Goal: Transaction & Acquisition: Purchase product/service

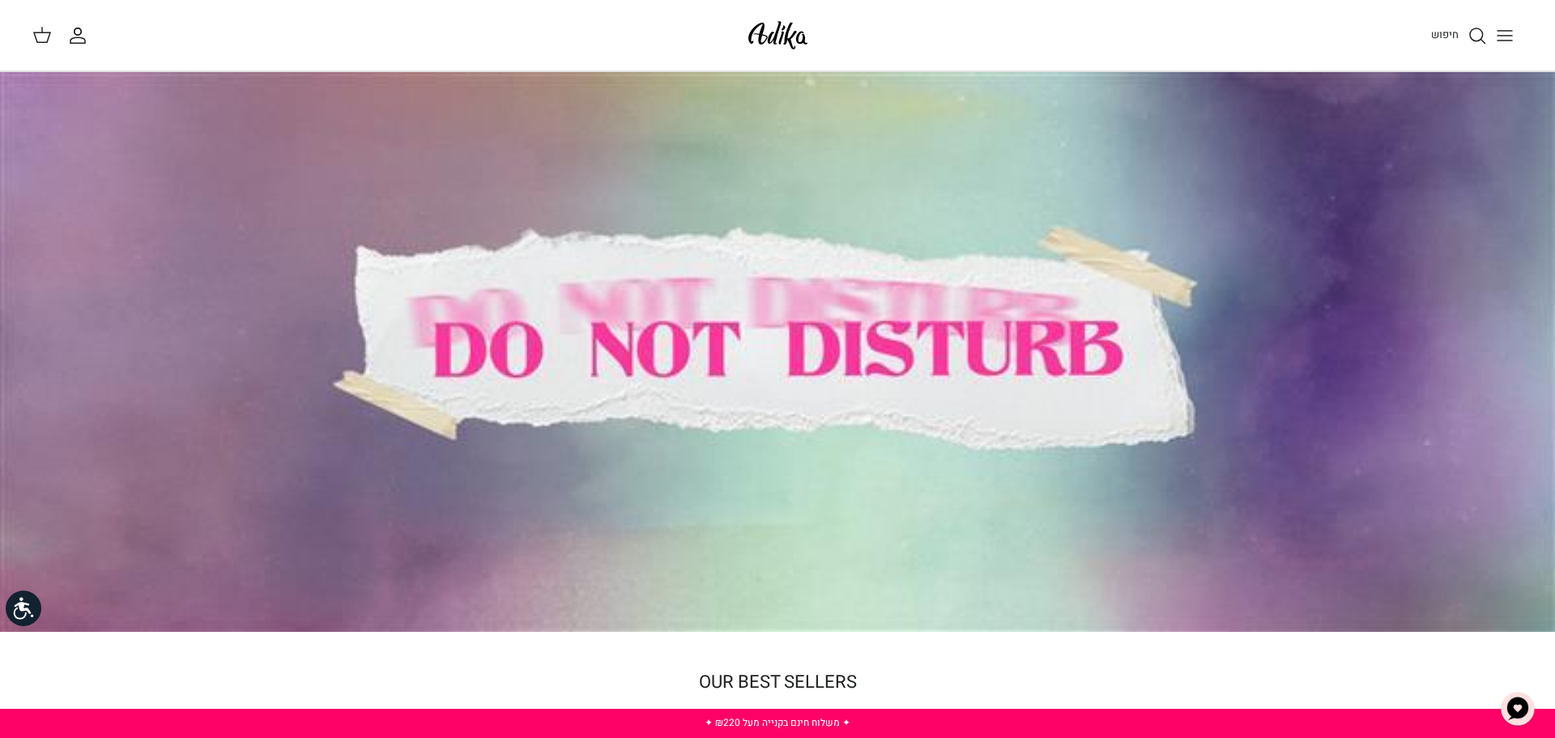
click at [1476, 38] on icon "חיפוש" at bounding box center [1477, 35] width 19 height 19
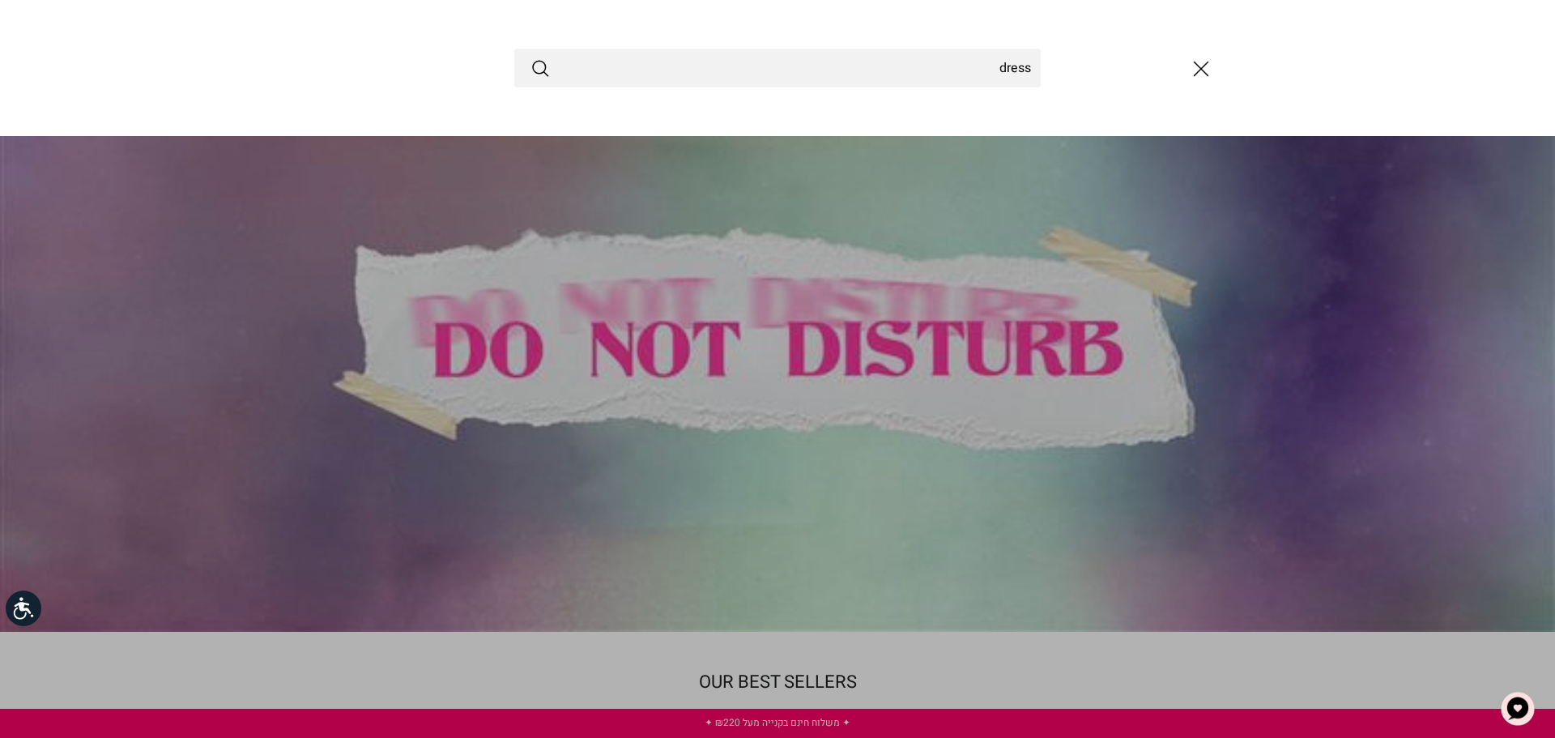
type input "dress"
click at [531, 58] on button "Submit" at bounding box center [540, 68] width 19 height 21
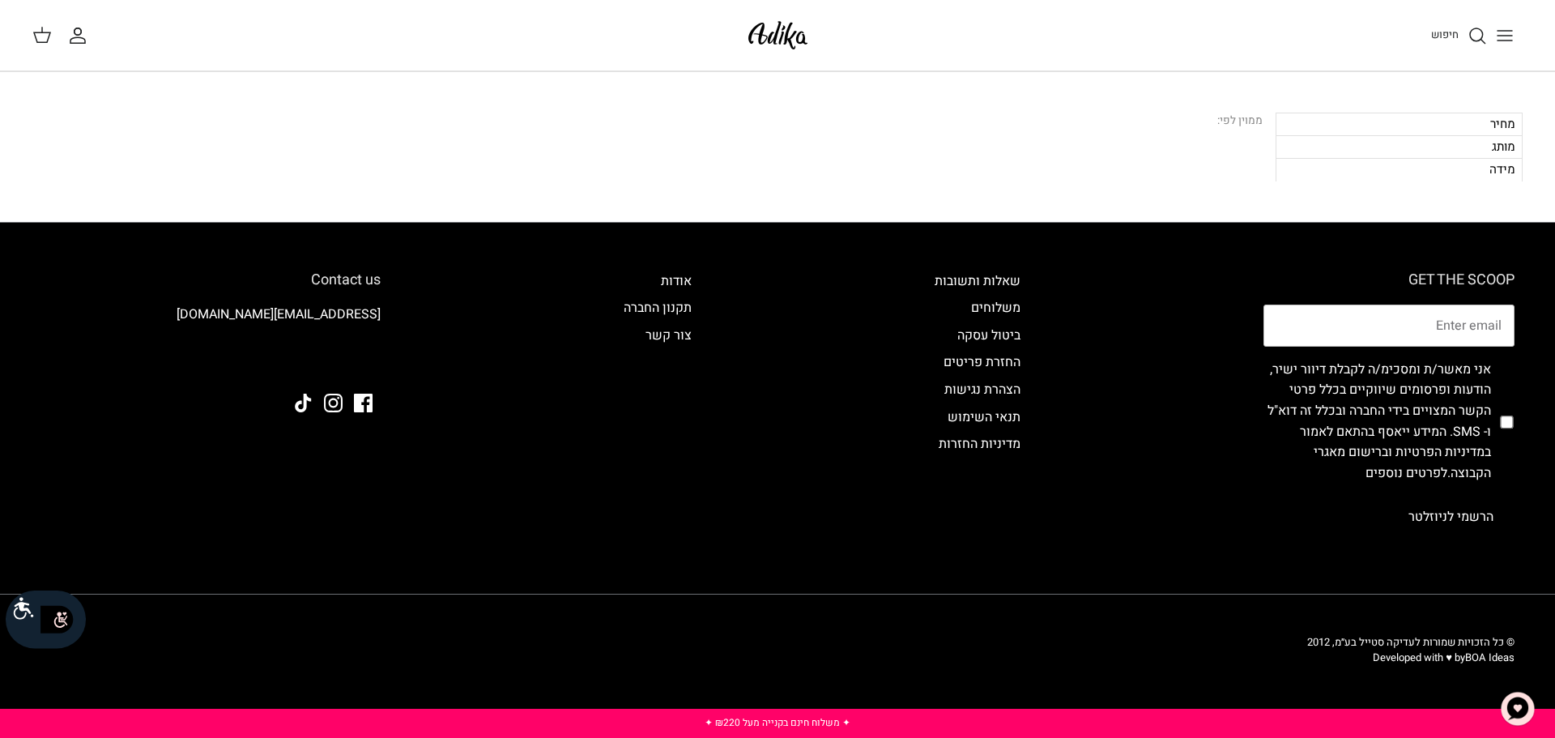
click at [1455, 29] on span "חיפוש" at bounding box center [1445, 34] width 28 height 15
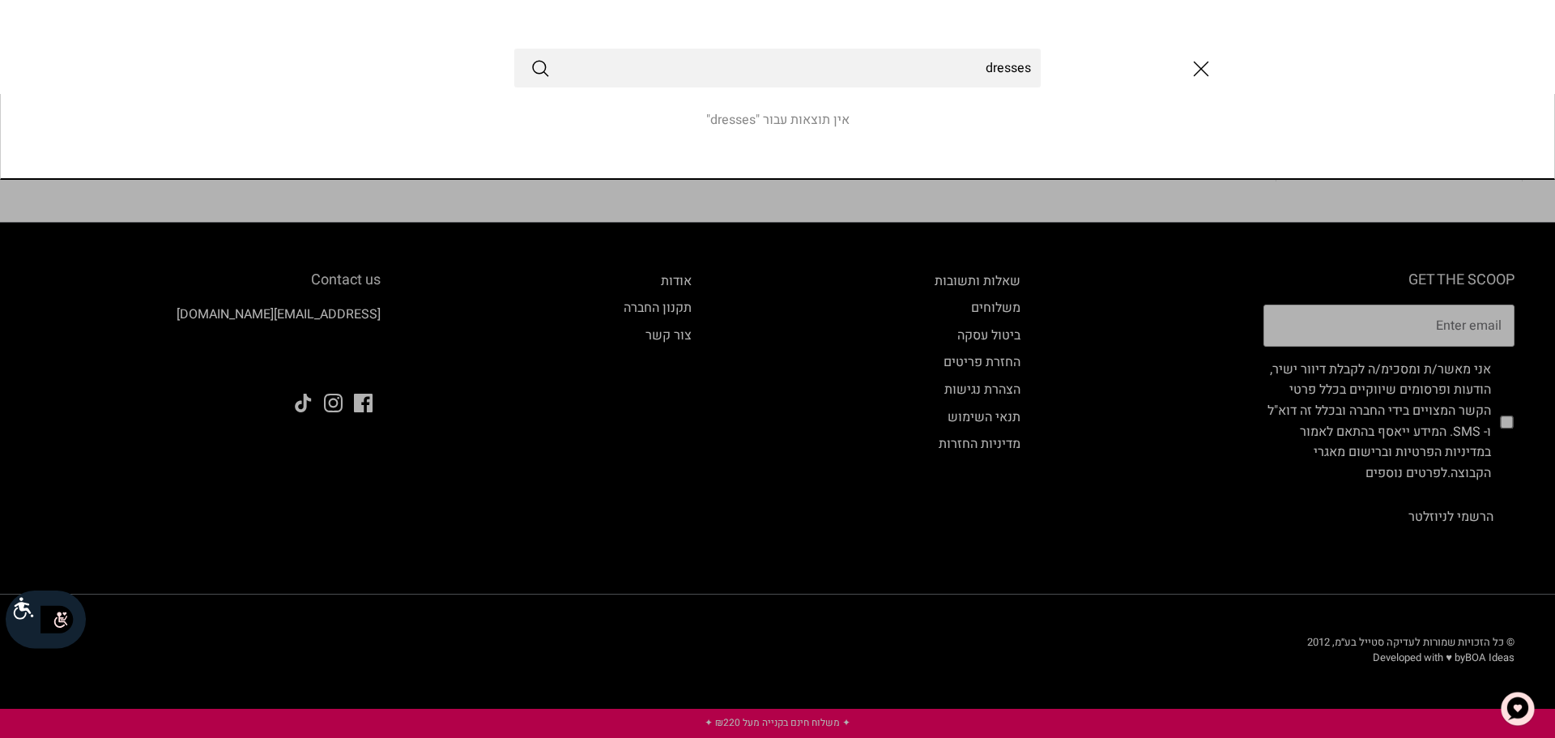
type input "dresses"
click at [531, 58] on button "Submit" at bounding box center [540, 68] width 19 height 21
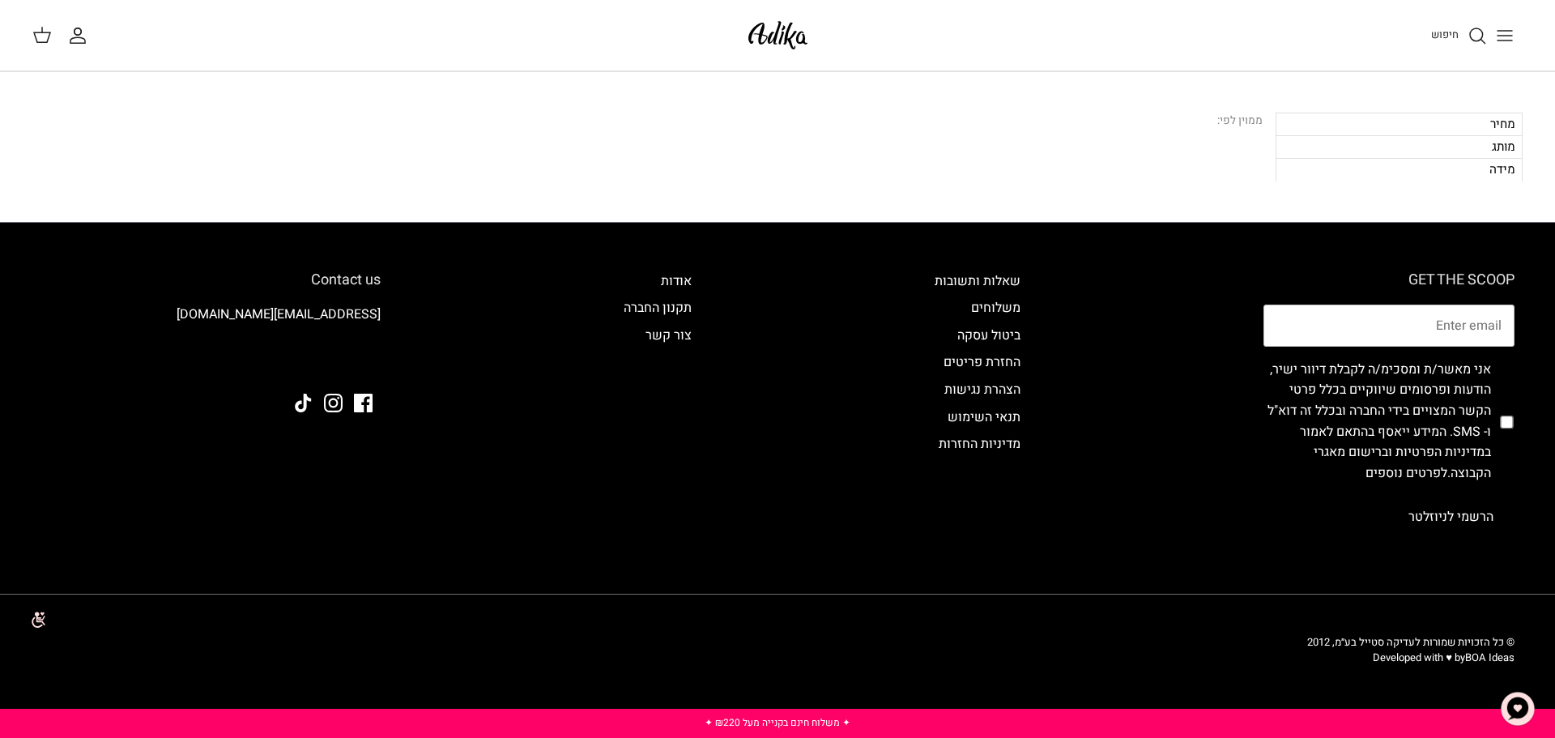
click at [1498, 45] on icon "Toggle menu" at bounding box center [1504, 35] width 19 height 19
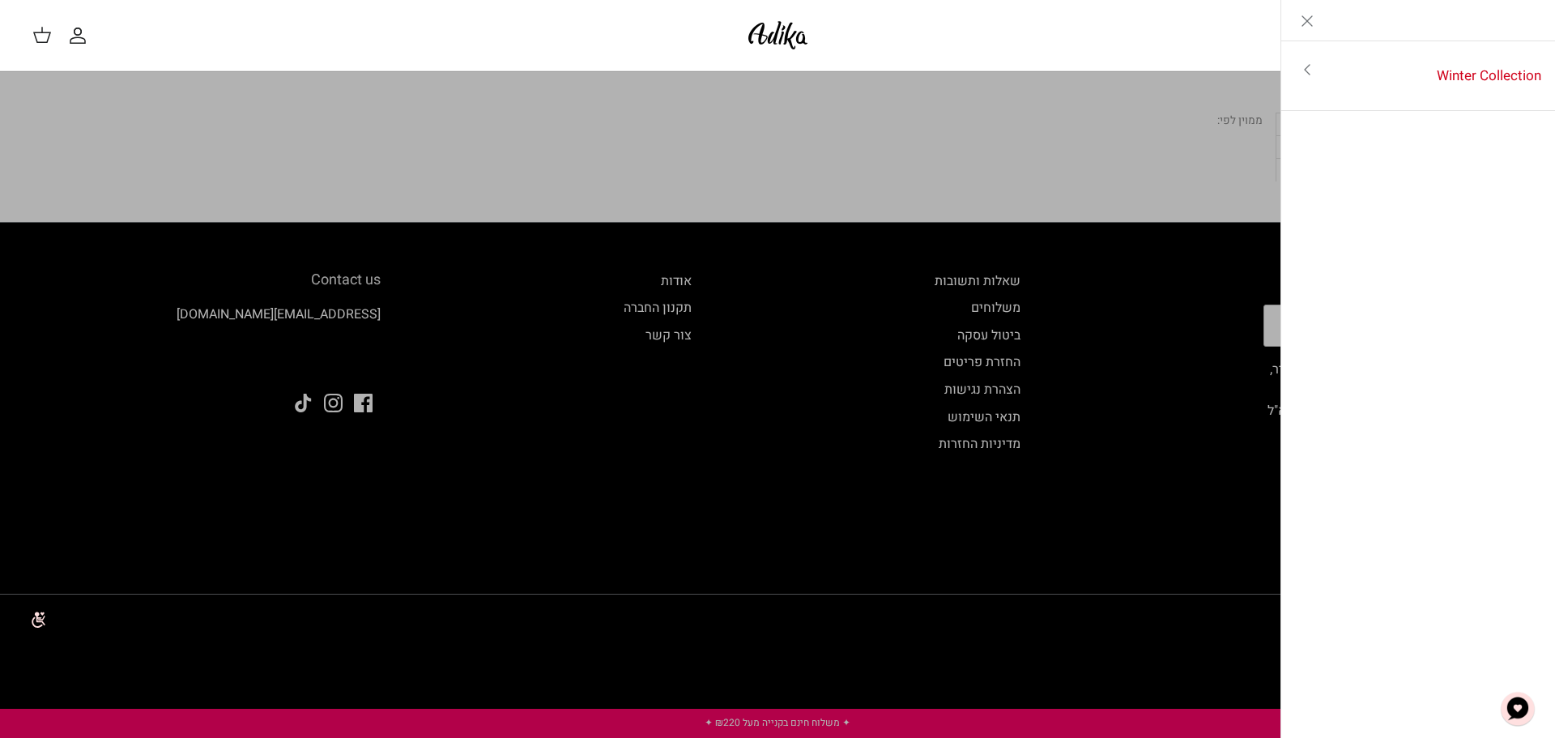
click at [633, 96] on link "Toggle menu" at bounding box center [777, 369] width 1555 height 738
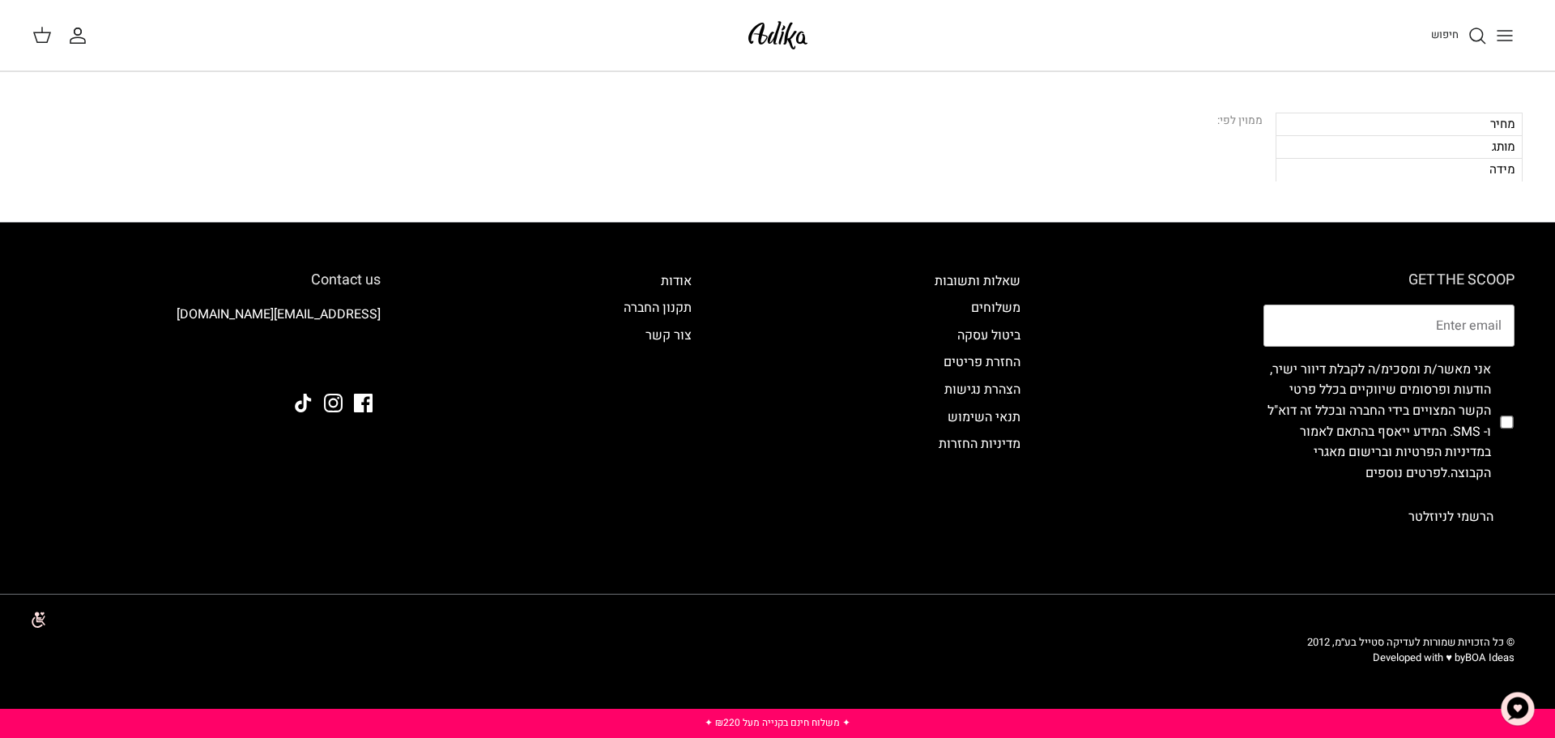
click at [45, 38] on icon at bounding box center [41, 34] width 19 height 19
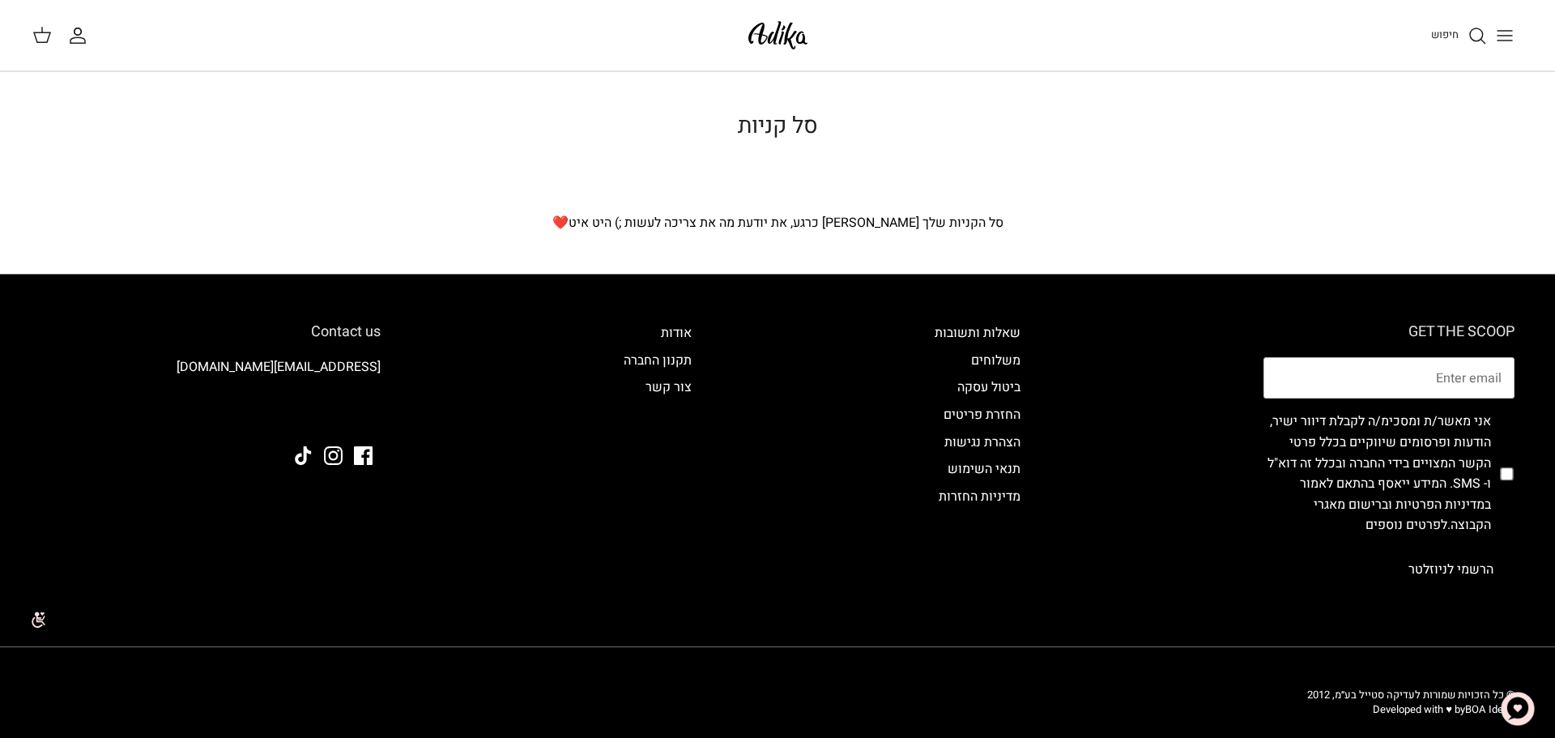
click at [1468, 36] on icon "חיפוש" at bounding box center [1477, 35] width 19 height 19
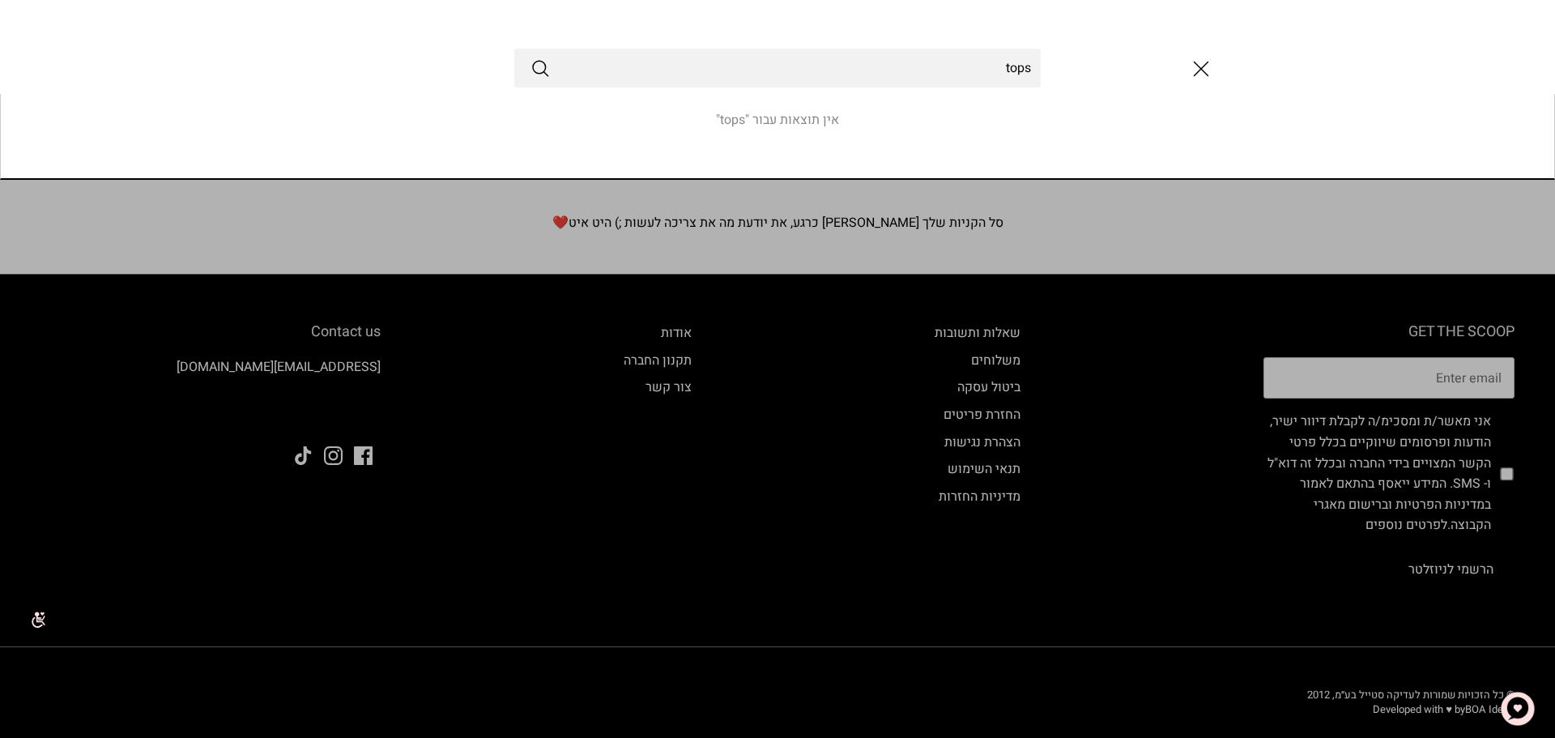
type input "tops"
click at [531, 58] on button "Submit" at bounding box center [540, 68] width 19 height 21
